Goal: Find specific page/section: Find specific page/section

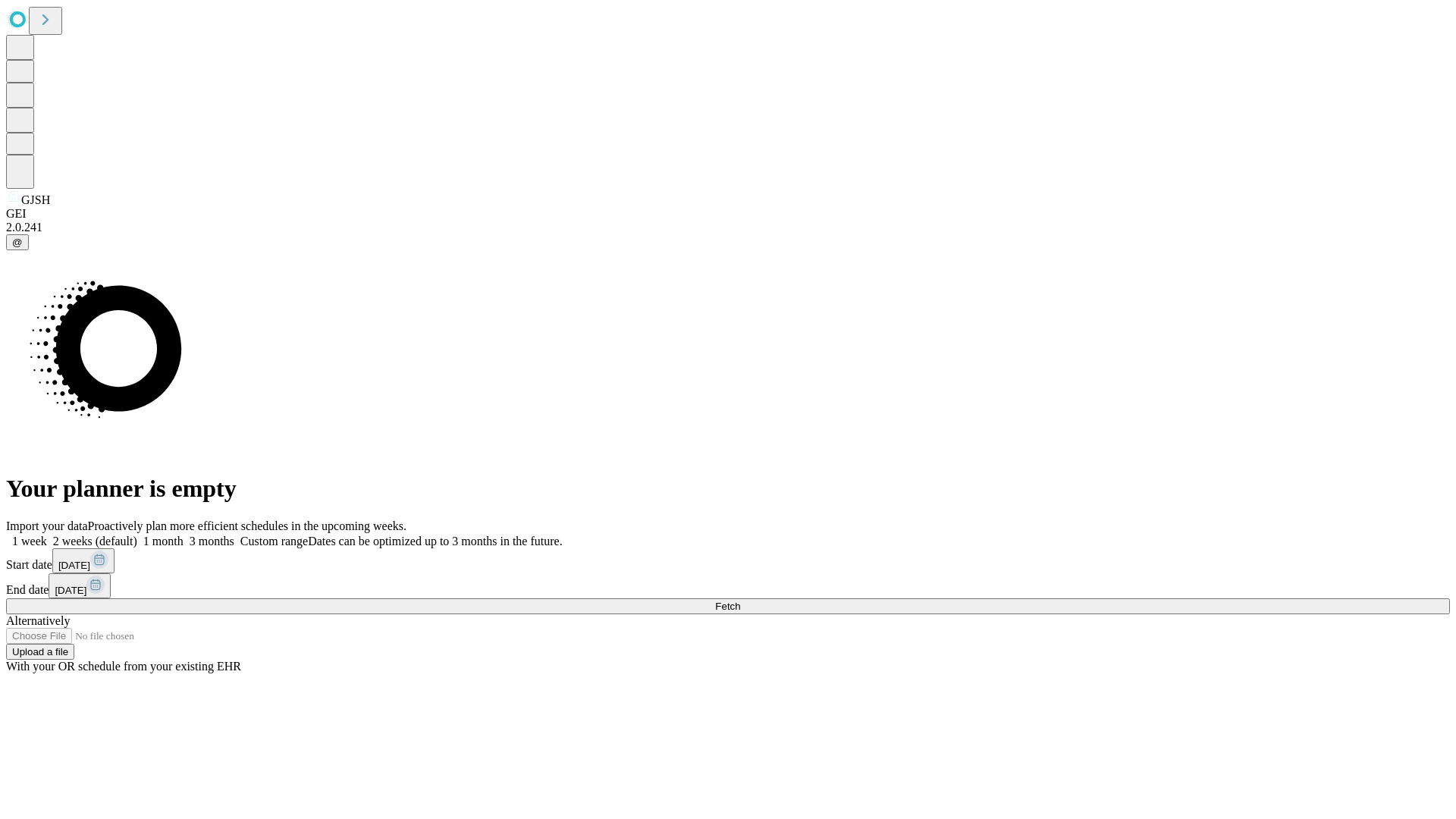
click at [740, 601] on span "Fetch" at bounding box center [727, 607] width 25 height 11
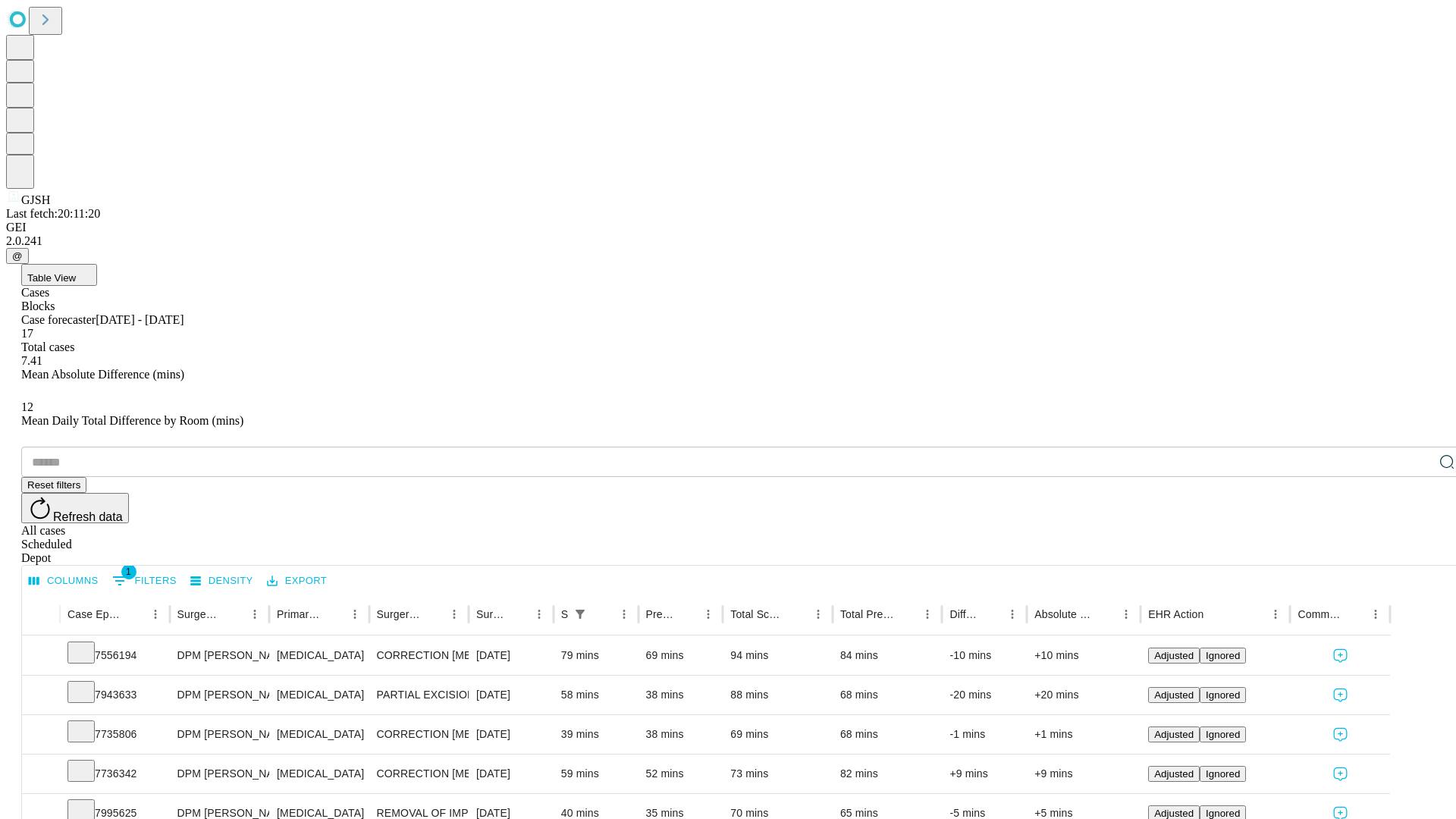
click at [1417, 551] on div "Depot" at bounding box center [742, 558] width 1444 height 14
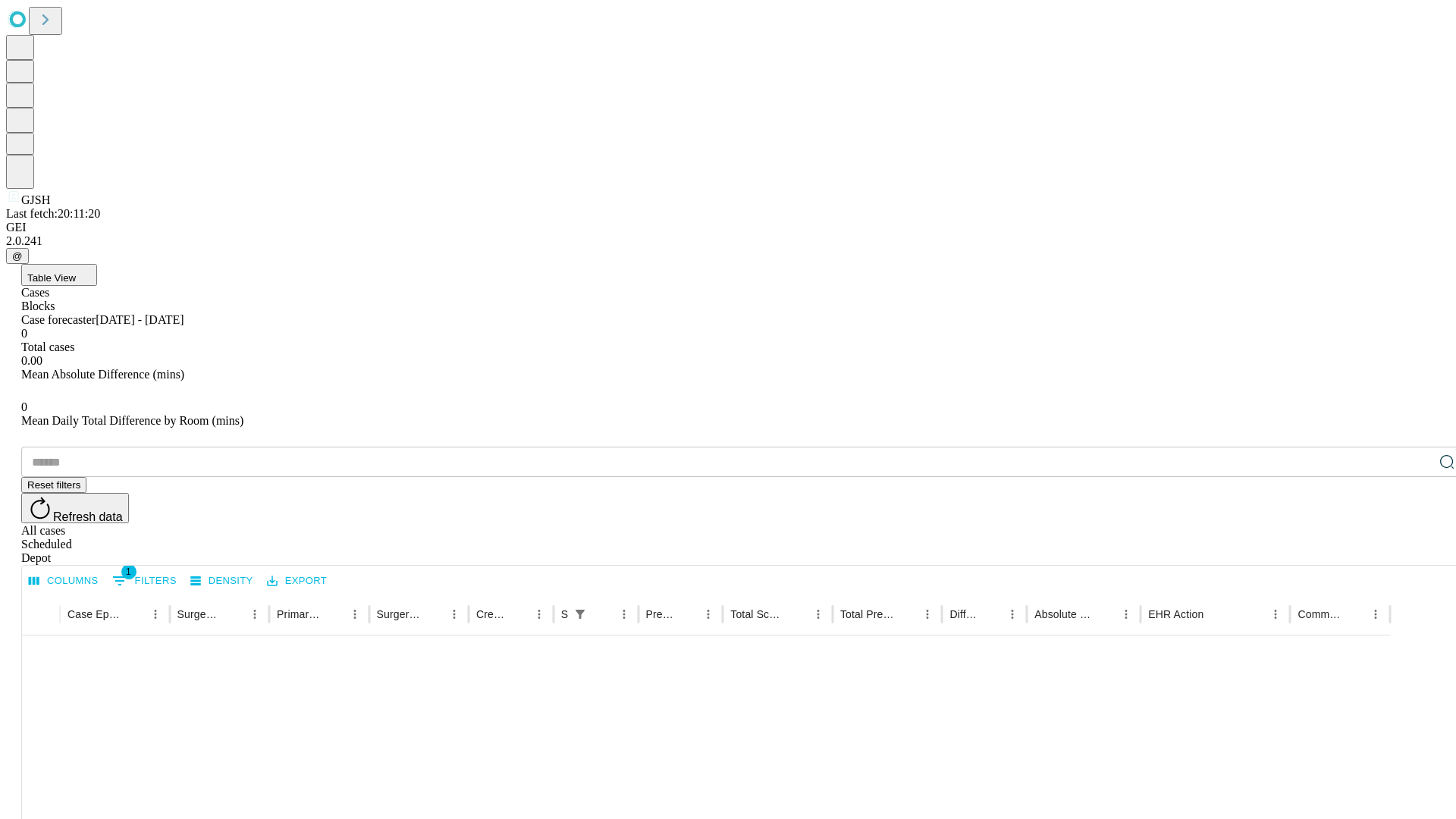
click at [1294, 525] on div "All cases" at bounding box center [742, 531] width 1444 height 14
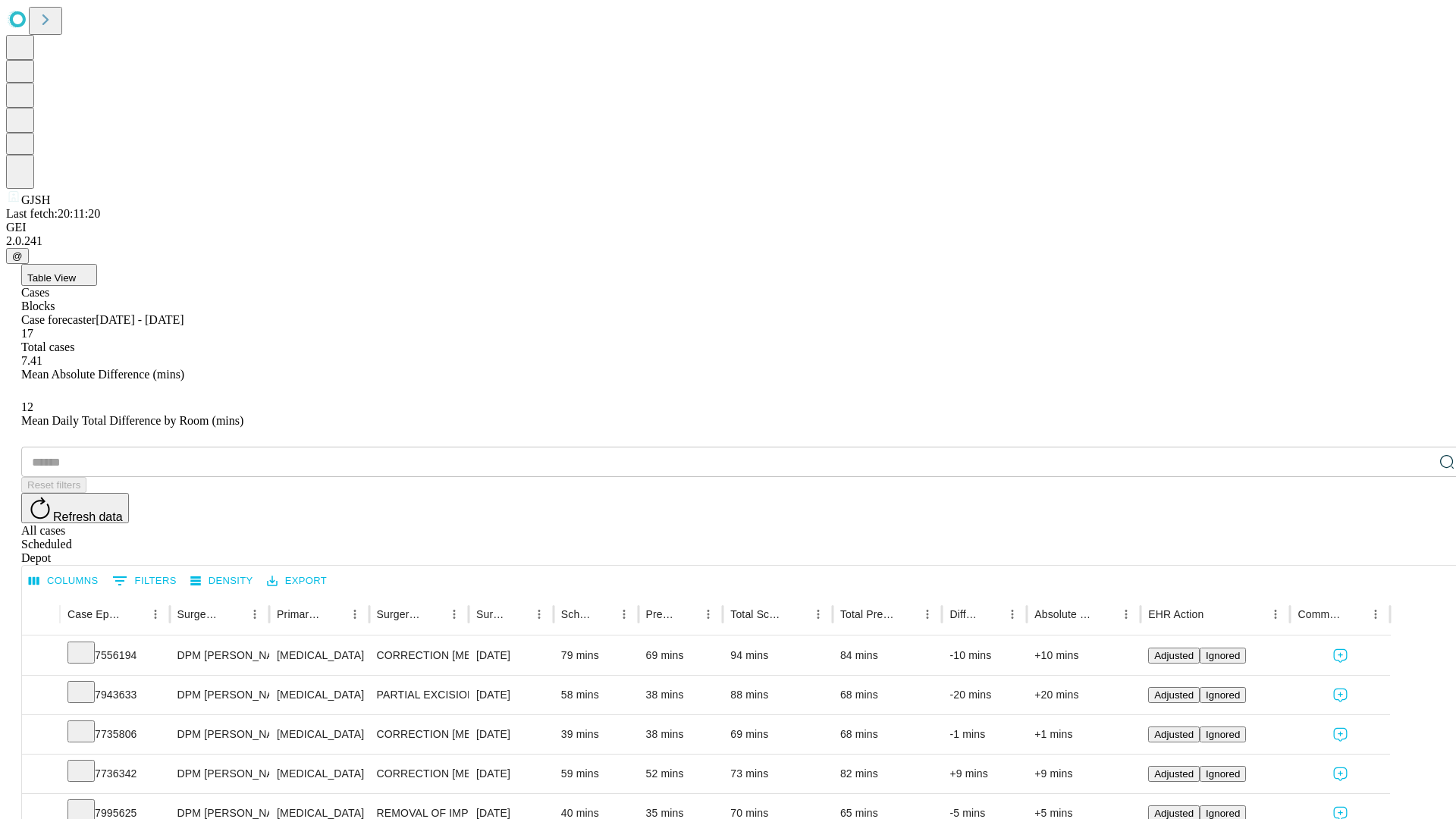
type input "*******"
